Goal: Navigation & Orientation: Find specific page/section

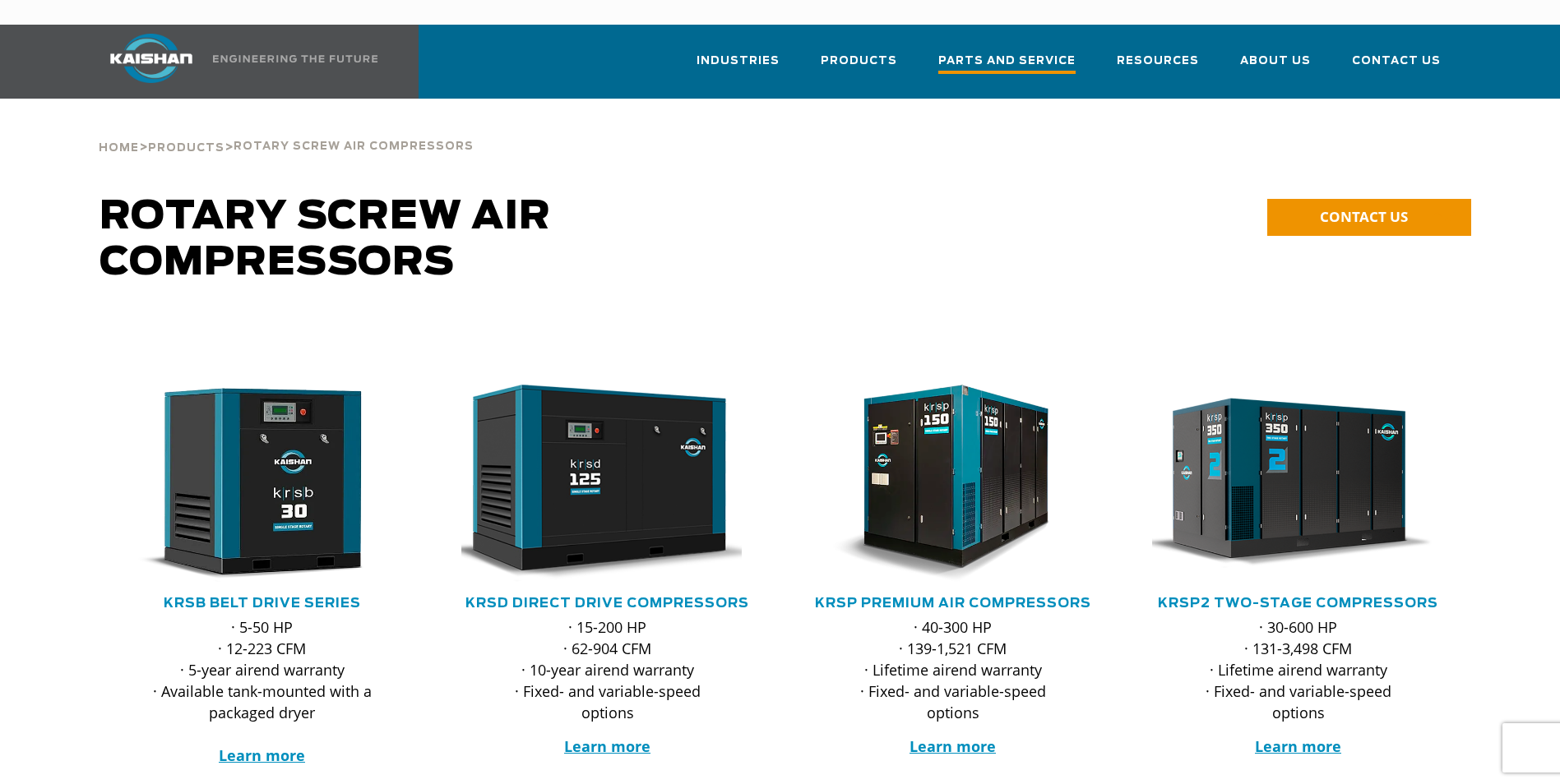
click at [980, 52] on span "Parts and Service" at bounding box center [1007, 64] width 138 height 23
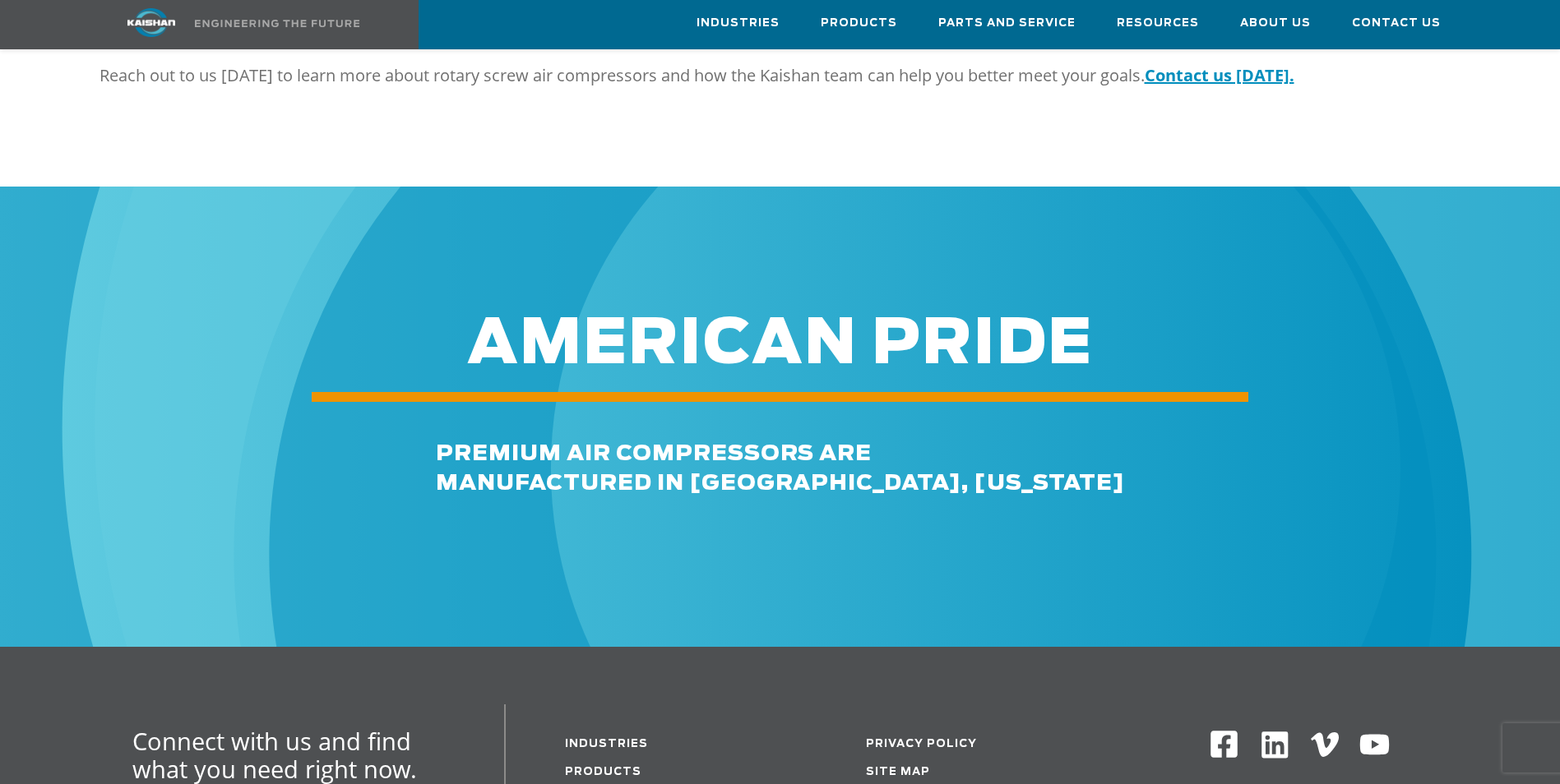
scroll to position [2063, 0]
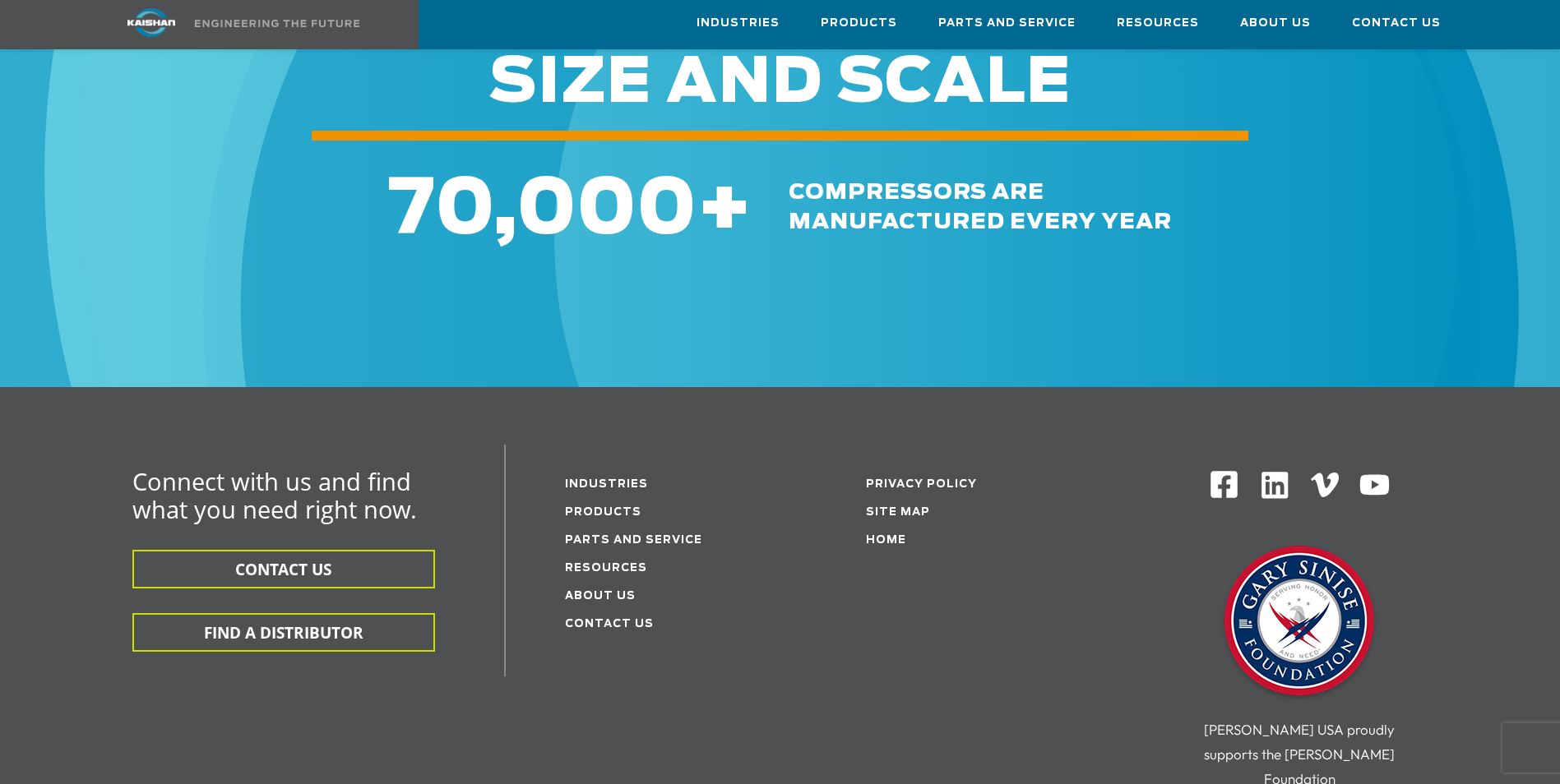
scroll to position [2465, 0]
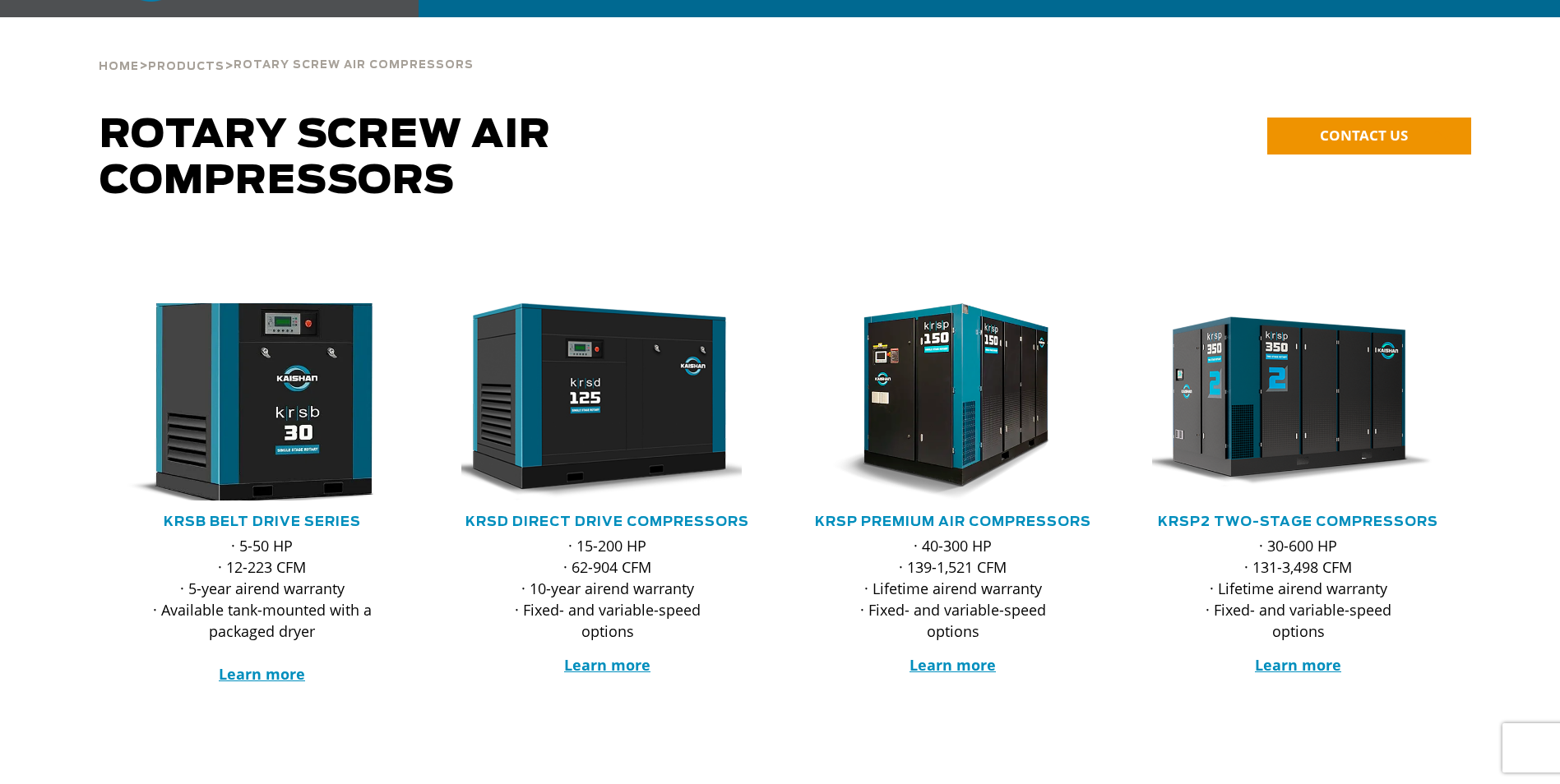
scroll to position [82, 0]
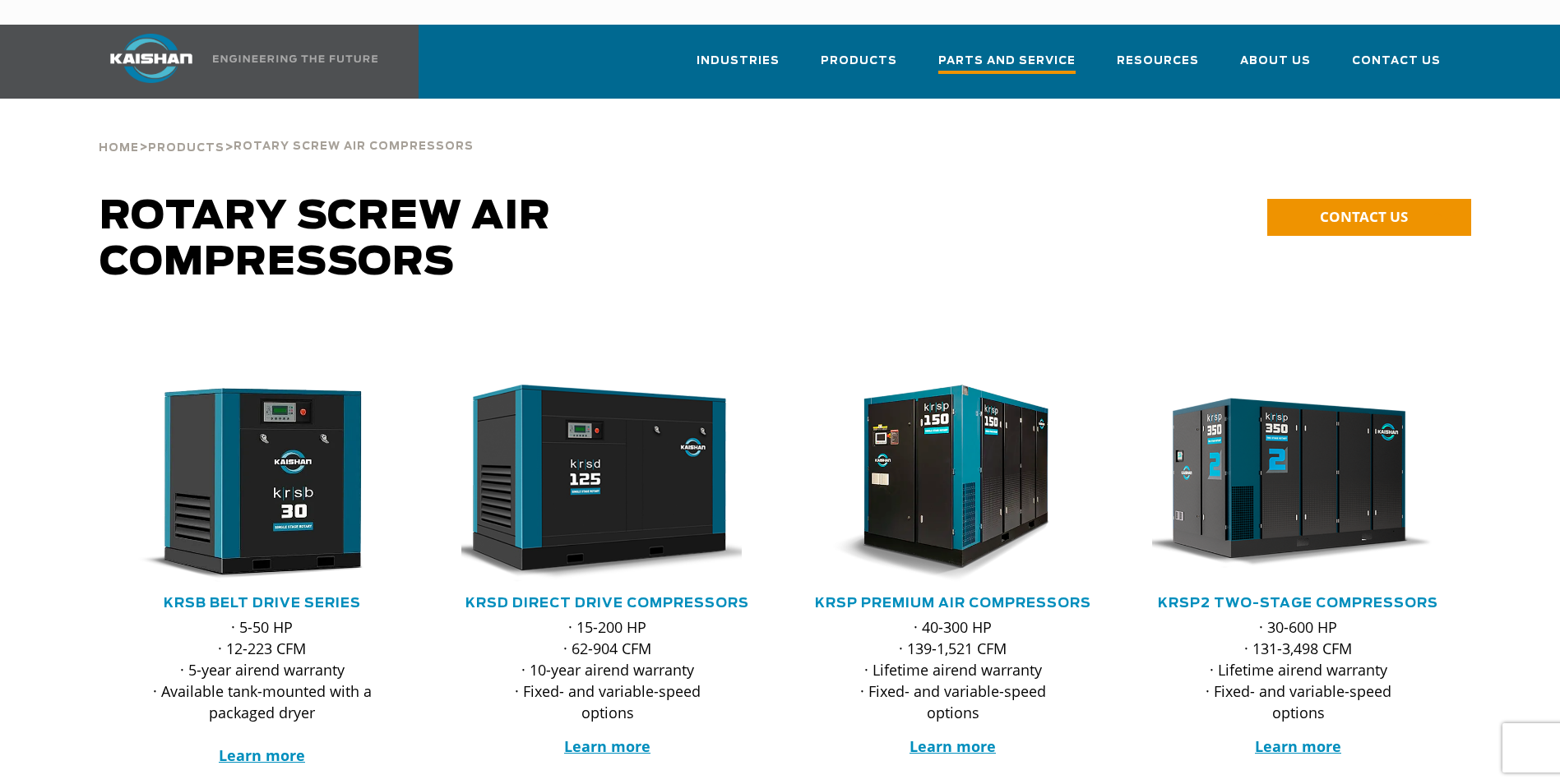
click at [1029, 52] on span "Parts and Service" at bounding box center [1007, 64] width 138 height 23
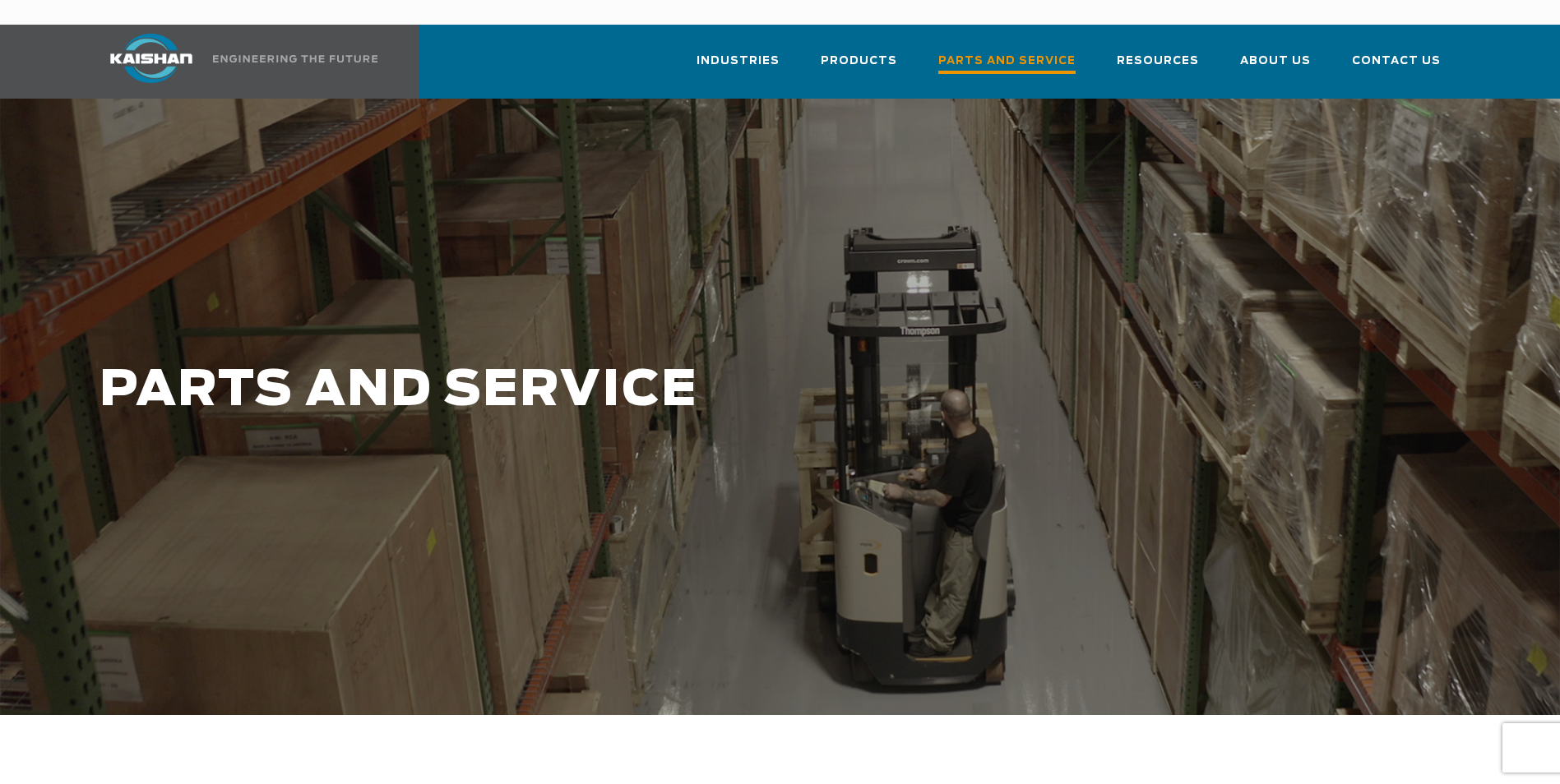
click at [1013, 52] on span "Parts and Service" at bounding box center [1007, 64] width 138 height 23
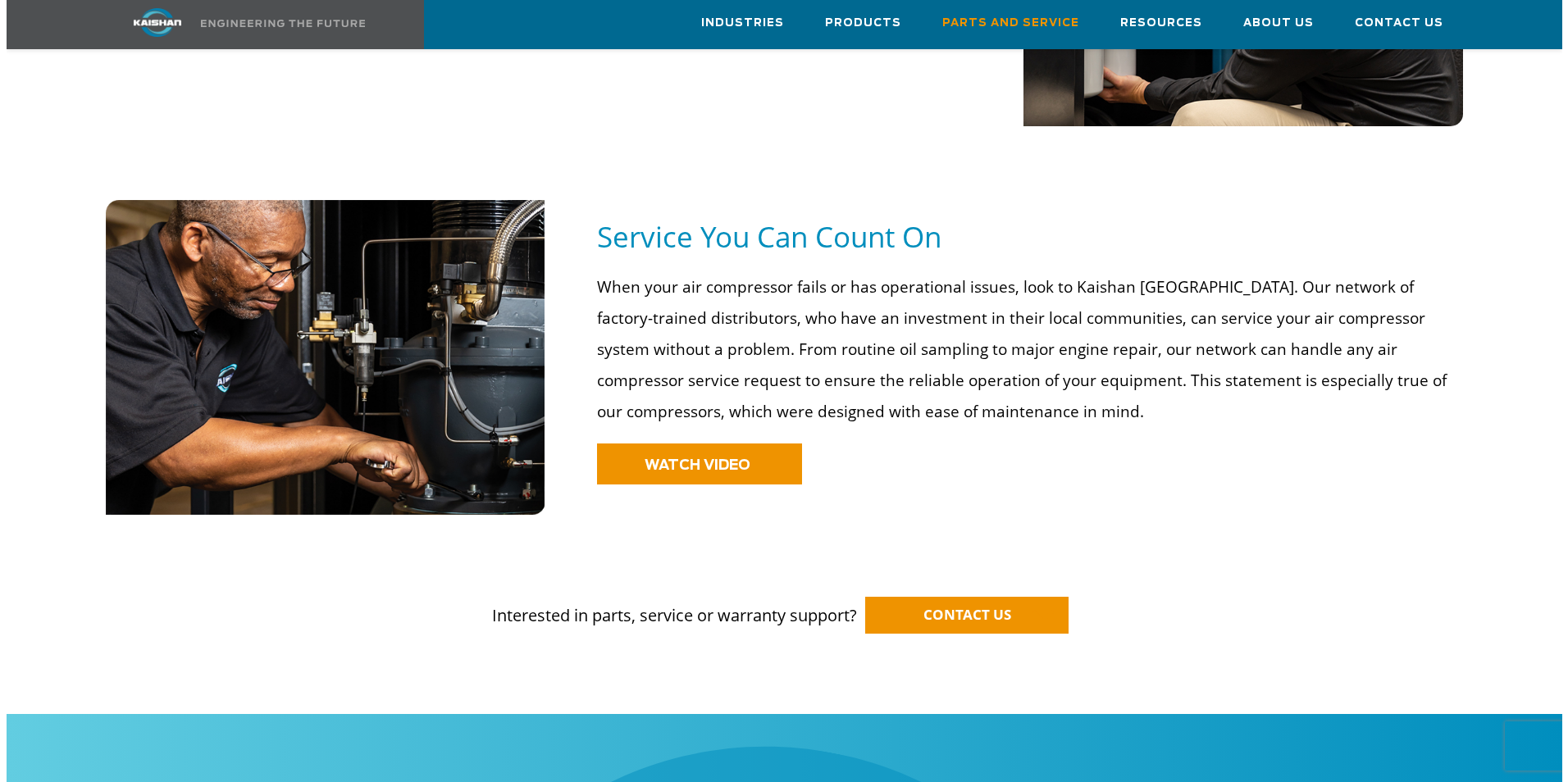
scroll to position [1147, 0]
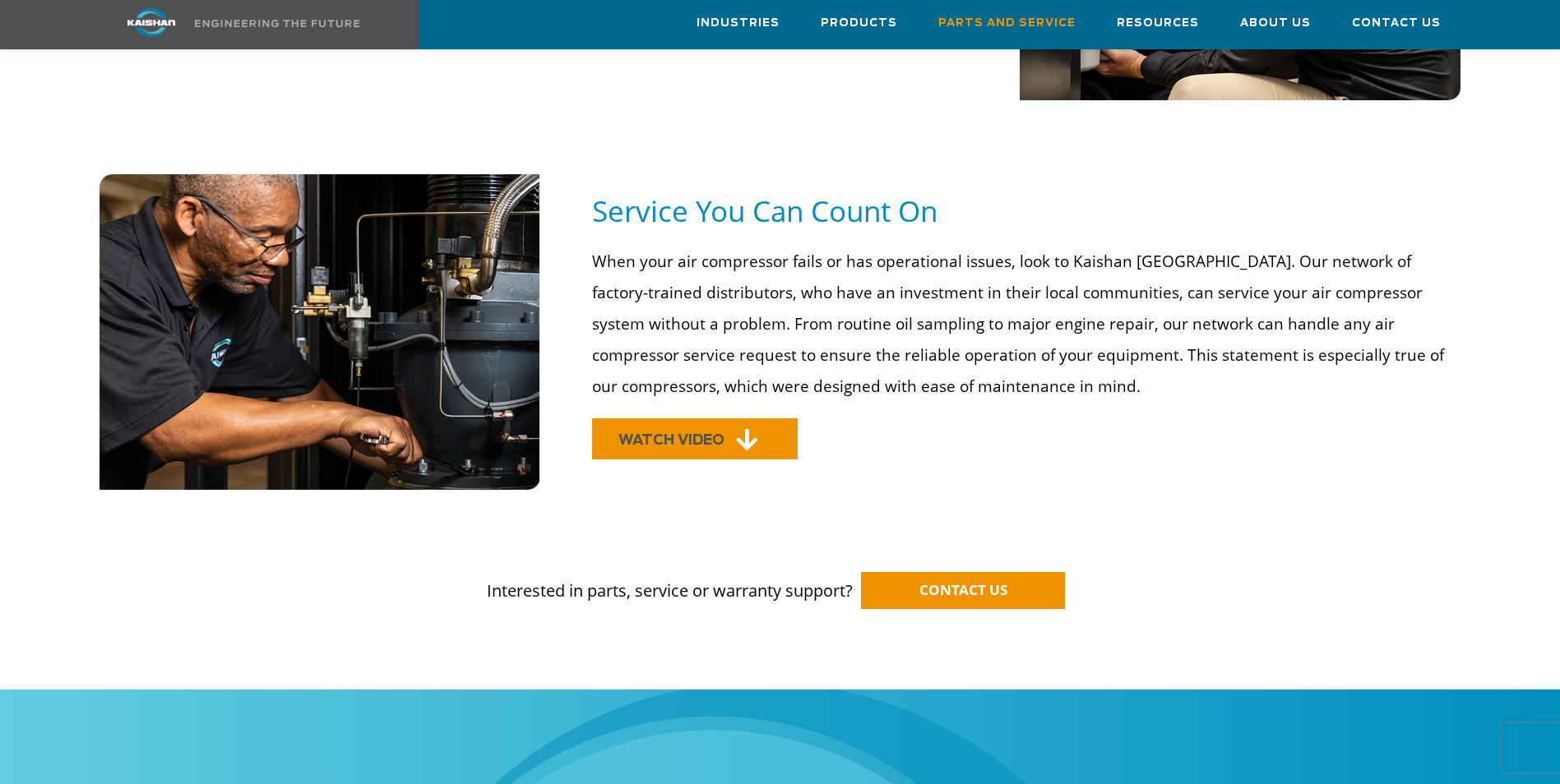
click at [720, 433] on span "WATCH VIDEO" at bounding box center [671, 440] width 106 height 14
